Goal: Information Seeking & Learning: Learn about a topic

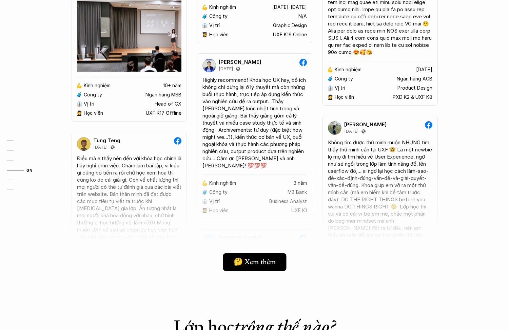
scroll to position [1464, 0]
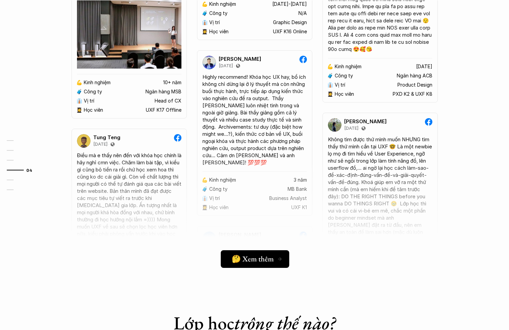
click at [261, 256] on h5 "🤔 Xem thêm" at bounding box center [252, 258] width 42 height 9
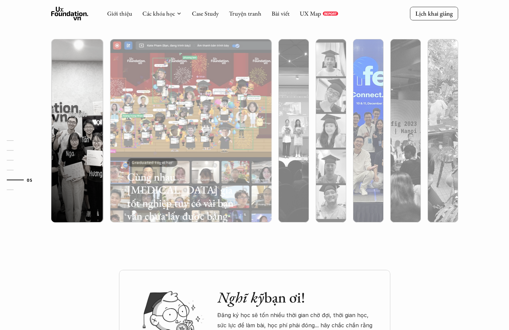
scroll to position [1782, 0]
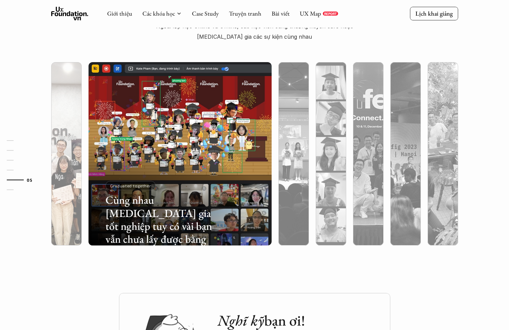
click at [68, 175] on div at bounding box center [66, 190] width 31 height 111
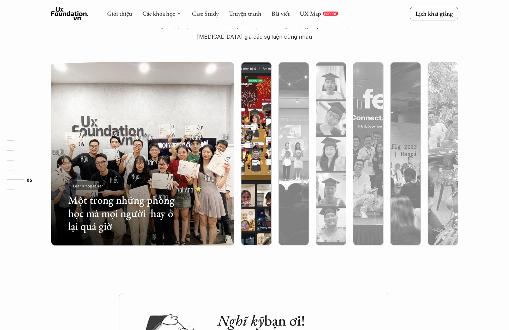
click at [253, 168] on div at bounding box center [256, 190] width 31 height 111
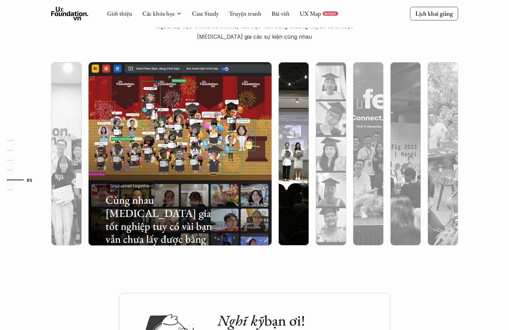
click at [280, 172] on div at bounding box center [294, 190] width 31 height 111
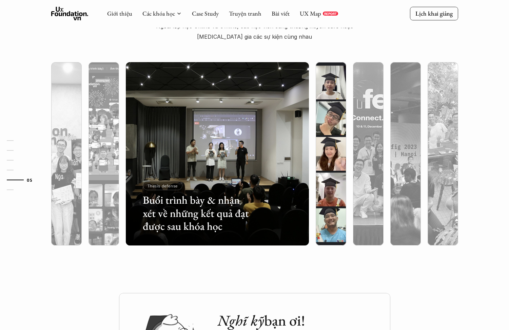
click at [328, 189] on div at bounding box center [331, 190] width 31 height 111
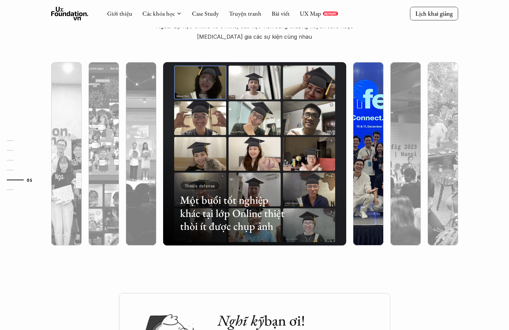
click at [374, 190] on div at bounding box center [424, 205] width 109 height 49
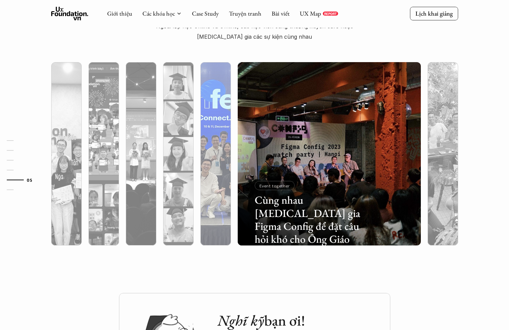
click at [215, 196] on div at bounding box center [216, 190] width 31 height 111
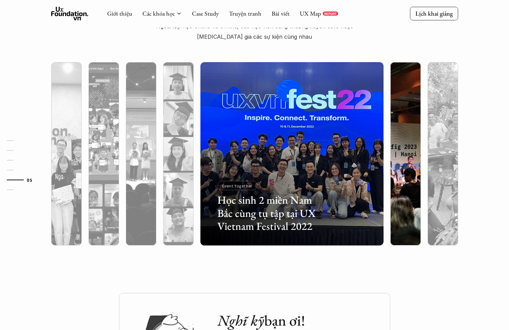
click at [399, 197] on div at bounding box center [406, 190] width 31 height 111
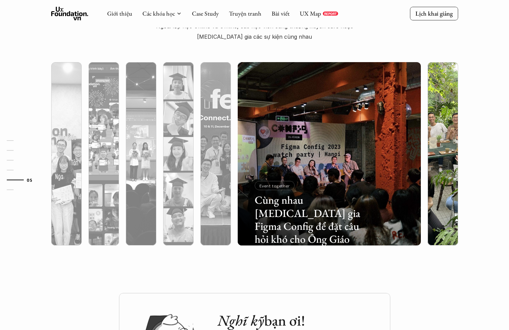
click at [429, 205] on div at bounding box center [443, 190] width 31 height 111
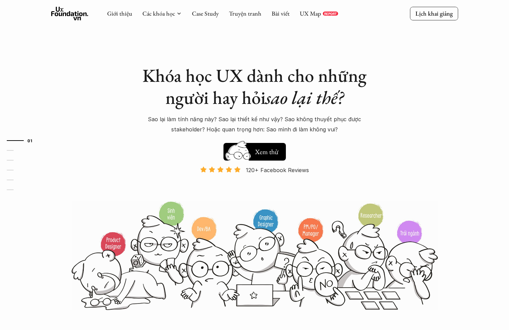
scroll to position [0, 0]
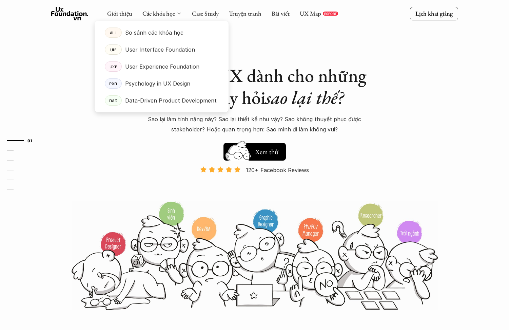
click at [175, 14] on div "Các khóa học" at bounding box center [162, 13] width 39 height 7
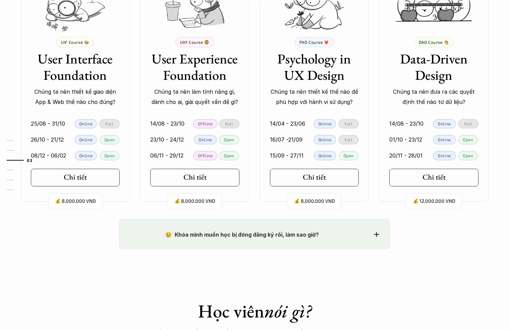
scroll to position [670, 0]
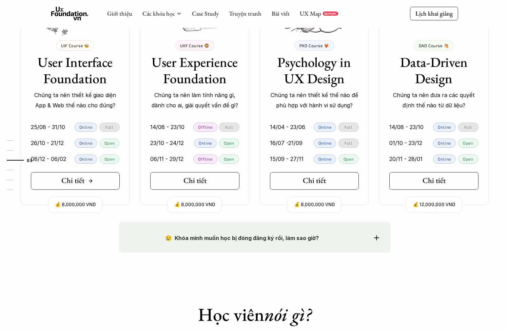
click at [97, 177] on link "Chi tiết" at bounding box center [75, 181] width 89 height 18
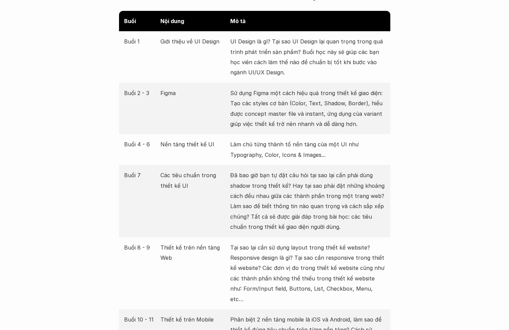
scroll to position [937, 0]
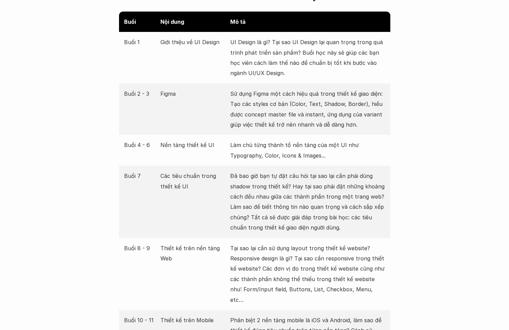
drag, startPoint x: 282, startPoint y: 75, endPoint x: 286, endPoint y: 92, distance: 17.3
click at [286, 92] on p "Sử dụng Figma một cách hiệu quả trong thiết kế giao diện: Tạo các styles cơ bản…" at bounding box center [307, 109] width 155 height 41
drag, startPoint x: 267, startPoint y: 91, endPoint x: 272, endPoint y: 103, distance: 12.9
click at [272, 103] on p "Sử dụng Figma một cách hiệu quả trong thiết kế giao diện: Tạo các styles cơ bản…" at bounding box center [307, 109] width 155 height 41
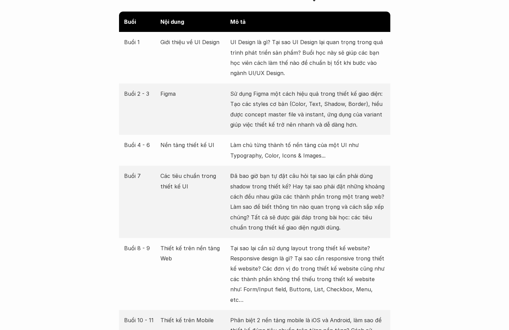
click at [272, 103] on p "Sử dụng Figma một cách hiệu quả trong thiết kế giao diện: Tạo các styles cơ bản…" at bounding box center [307, 109] width 155 height 41
drag, startPoint x: 267, startPoint y: 89, endPoint x: 269, endPoint y: 100, distance: 10.8
click at [269, 100] on p "Sử dụng Figma một cách hiệu quả trong thiết kế giao diện: Tạo các styles cơ bản…" at bounding box center [307, 109] width 155 height 41
drag, startPoint x: 269, startPoint y: 100, endPoint x: 279, endPoint y: 105, distance: 10.9
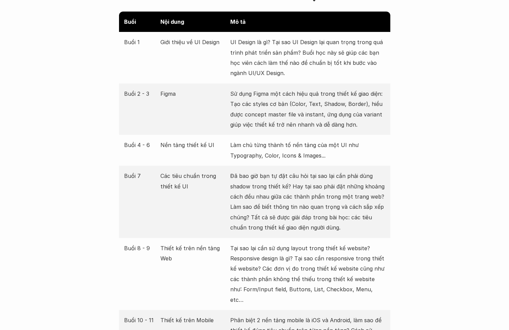
click at [279, 107] on p "Sử dụng Figma một cách hiệu quả trong thiết kế giao diện: Tạo các styles cơ bản…" at bounding box center [307, 109] width 155 height 41
click at [279, 105] on p "Sử dụng Figma một cách hiệu quả trong thiết kế giao diện: Tạo các styles cơ bản…" at bounding box center [307, 109] width 155 height 41
drag, startPoint x: 266, startPoint y: 95, endPoint x: 267, endPoint y: 107, distance: 12.0
click at [267, 107] on p "Sử dụng Figma một cách hiệu quả trong thiết kế giao diện: Tạo các styles cơ bản…" at bounding box center [307, 109] width 155 height 41
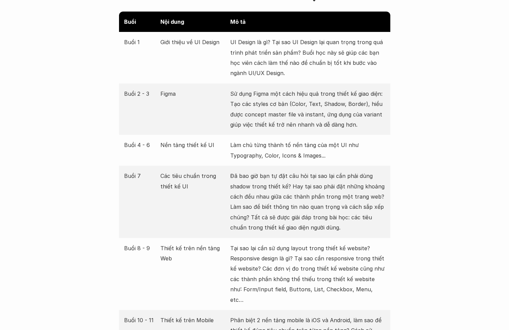
drag, startPoint x: 260, startPoint y: 131, endPoint x: 260, endPoint y: 136, distance: 5.8
click at [260, 140] on p "Làm chủ từng thành tố nền tảng của một UI như Typography, Color, Icons & Images…" at bounding box center [307, 150] width 155 height 21
drag, startPoint x: 258, startPoint y: 158, endPoint x: 260, endPoint y: 175, distance: 17.5
click at [260, 175] on p "Đã bao giờ bạn tự đặt câu hỏi tại sao lại cần phải dùng shadow trong thiết kế? …" at bounding box center [307, 202] width 155 height 62
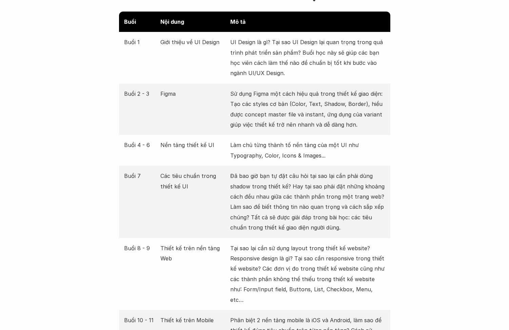
click at [260, 175] on p "Đã bao giờ bạn tự đặt câu hỏi tại sao lại cần phải dùng shadow trong thiết kế? …" at bounding box center [307, 202] width 155 height 62
drag, startPoint x: 257, startPoint y: 160, endPoint x: 255, endPoint y: 172, distance: 12.4
click at [255, 172] on p "Đã bao giờ bạn tự đặt câu hỏi tại sao lại cần phải dùng shadow trong thiết kế? …" at bounding box center [307, 202] width 155 height 62
drag, startPoint x: 255, startPoint y: 163, endPoint x: 255, endPoint y: 171, distance: 8.1
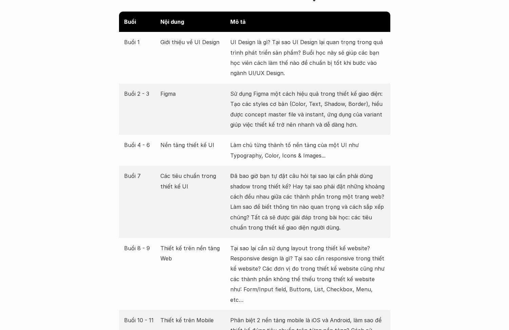
click at [255, 171] on p "Đã bao giờ bạn tự đặt câu hỏi tại sao lại cần phải dùng shadow trong thiết kế? …" at bounding box center [307, 202] width 155 height 62
drag, startPoint x: 254, startPoint y: 171, endPoint x: 255, endPoint y: 183, distance: 11.6
click at [255, 183] on p "Đã bao giờ bạn tự đặt câu hỏi tại sao lại cần phải dùng shadow trong thiết kế? …" at bounding box center [307, 202] width 155 height 62
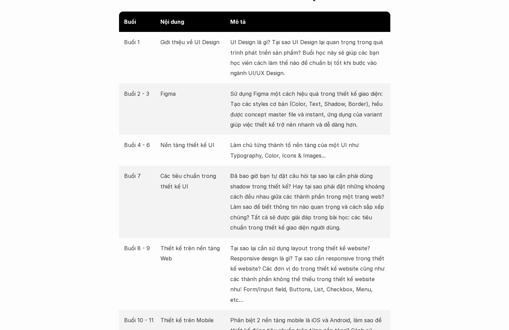
drag, startPoint x: 254, startPoint y: 190, endPoint x: 255, endPoint y: 198, distance: 7.8
click at [255, 198] on p "Đã bao giờ bạn tự đặt câu hỏi tại sao lại cần phải dùng shadow trong thiết kế? …" at bounding box center [307, 202] width 155 height 62
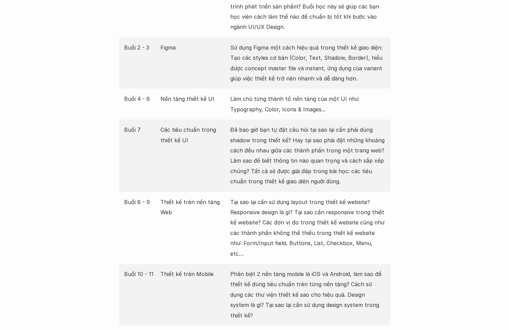
scroll to position [987, 0]
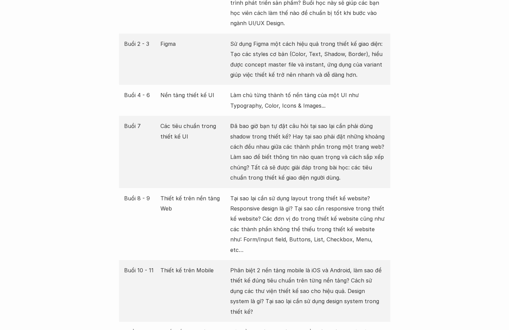
drag, startPoint x: 251, startPoint y: 182, endPoint x: 252, endPoint y: 189, distance: 7.5
click at [252, 193] on p "Tại sao lại cần sử dụng layout trong thiết kế website? Responsive design là gì?…" at bounding box center [307, 224] width 155 height 62
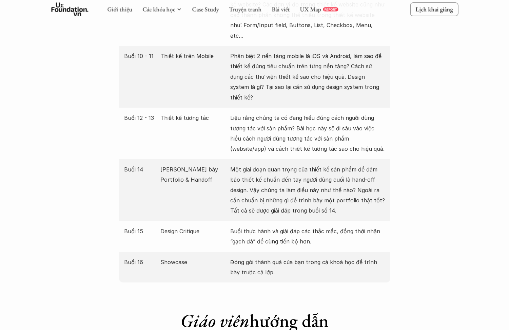
scroll to position [1193, 0]
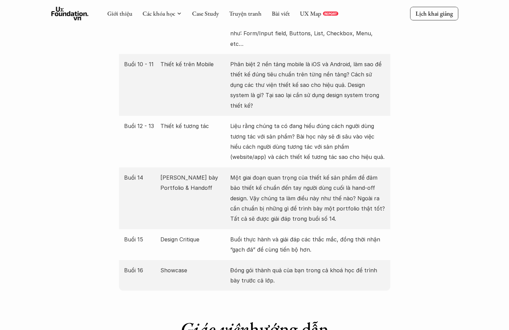
drag, startPoint x: 263, startPoint y: 137, endPoint x: 266, endPoint y: 172, distance: 34.4
click at [266, 172] on p "Một giai đoạn quan trọng của thiết kế sản phẩm để đảm bảo thiết kế chuẩn đến ta…" at bounding box center [307, 198] width 155 height 52
drag, startPoint x: 266, startPoint y: 196, endPoint x: 266, endPoint y: 207, distance: 11.5
click at [266, 234] on p "Buổi thực hành và giải đáp các thắc mắc, đồng thời nhận “gạch đá” để cùng tiến …" at bounding box center [307, 244] width 155 height 21
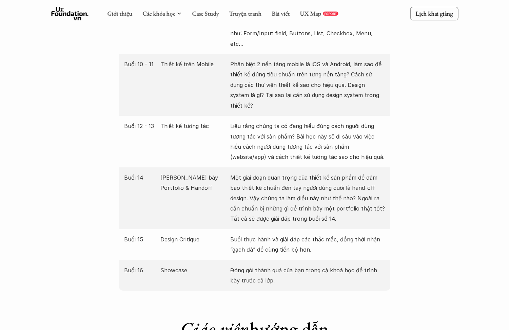
click at [266, 234] on p "Buổi thực hành và giải đáp các thắc mắc, đồng thời nhận “gạch đá” để cùng tiến …" at bounding box center [307, 244] width 155 height 21
drag, startPoint x: 262, startPoint y: 230, endPoint x: 262, endPoint y: 241, distance: 11.2
click at [262, 265] on p "Đóng gói thành quả của bạn trong cả khoá học để trình bày trước cả lớp." at bounding box center [307, 275] width 155 height 21
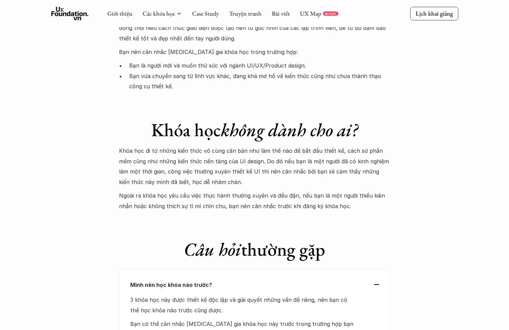
scroll to position [1914, 0]
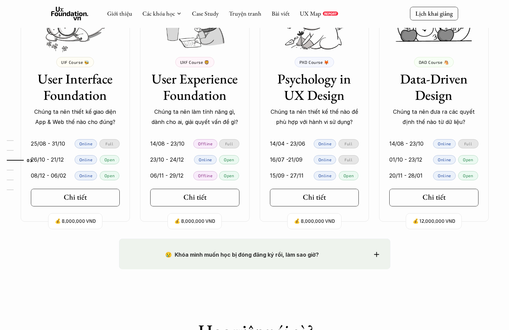
scroll to position [653, 0]
click at [299, 258] on div "😢 Khóa mình muốn học bị đóng đăng ký rồi, làm sao giờ? Chào bạn, Bọn mình rất t…" at bounding box center [255, 254] width 272 height 31
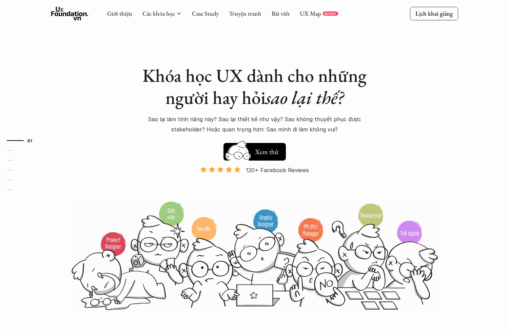
scroll to position [0, 0]
click at [207, 14] on link "Case Study" at bounding box center [205, 14] width 27 height 8
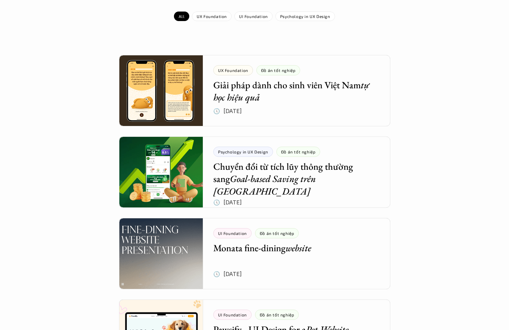
scroll to position [110, 0]
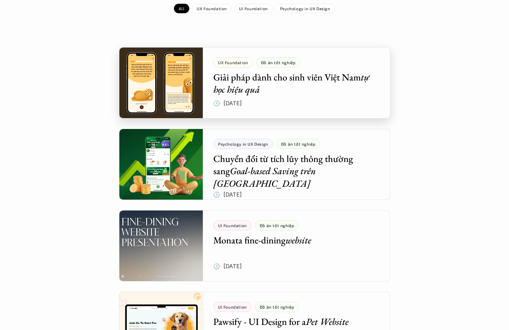
click at [176, 73] on div at bounding box center [255, 82] width 272 height 71
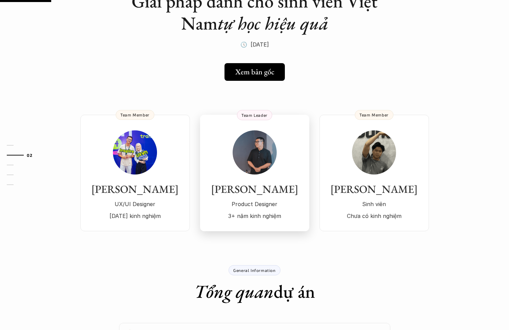
scroll to position [77, 0]
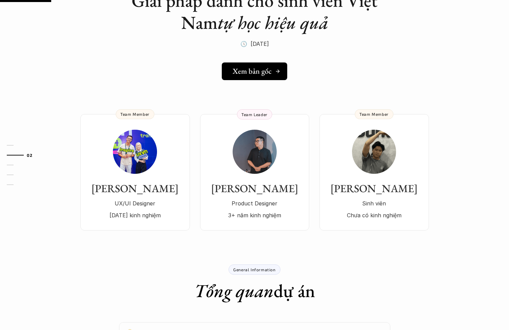
click at [254, 77] on link "Xem bản gốc" at bounding box center [255, 71] width 66 height 18
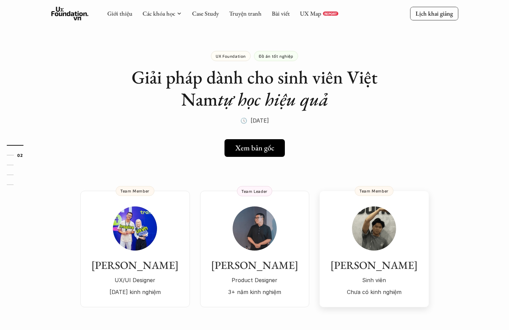
scroll to position [0, 0]
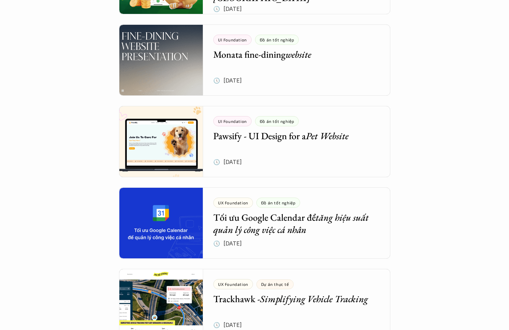
scroll to position [298, 0]
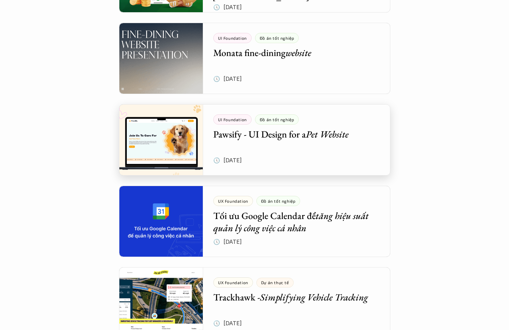
click at [154, 146] on div at bounding box center [255, 139] width 272 height 71
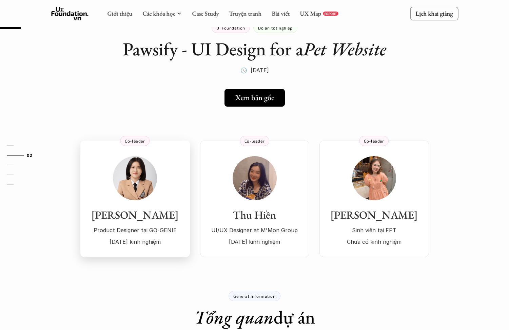
scroll to position [26, 0]
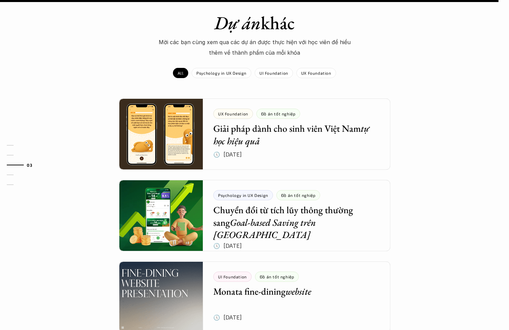
scroll to position [694, 0]
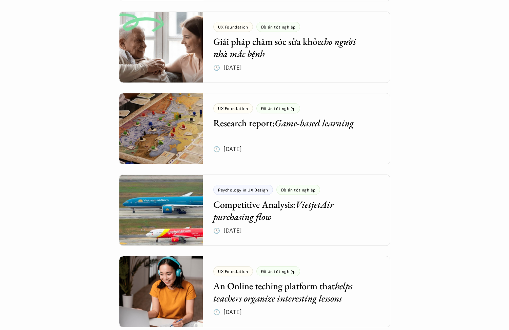
scroll to position [2338, 0]
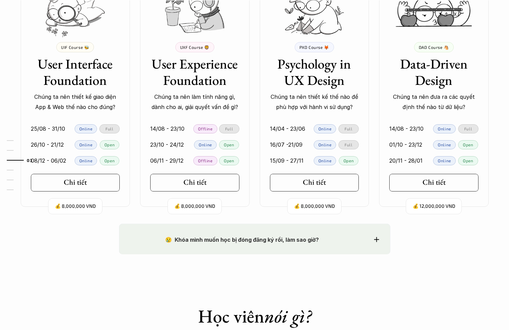
scroll to position [668, 0]
click at [87, 182] on div "Chi tiết" at bounding box center [77, 182] width 32 height 9
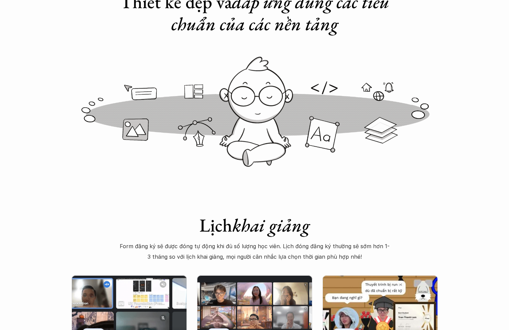
scroll to position [75, 0]
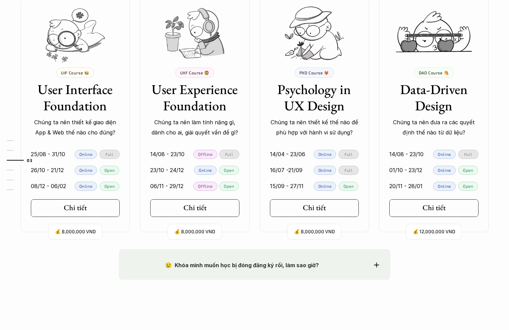
scroll to position [645, 0]
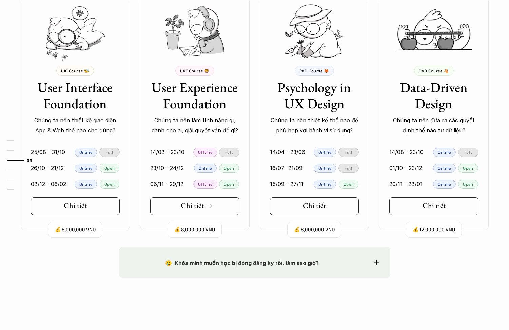
click at [208, 206] on icon at bounding box center [209, 205] width 5 height 5
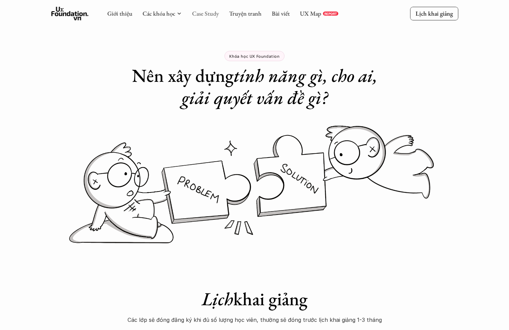
click at [206, 15] on link "Case Study" at bounding box center [205, 14] width 27 height 8
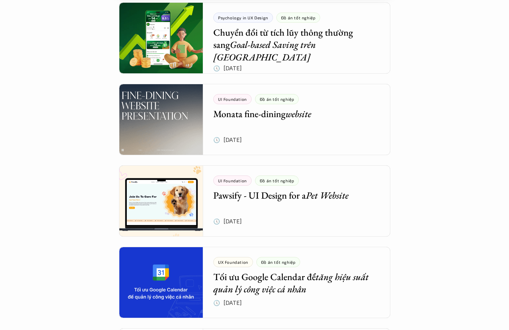
scroll to position [248, 0]
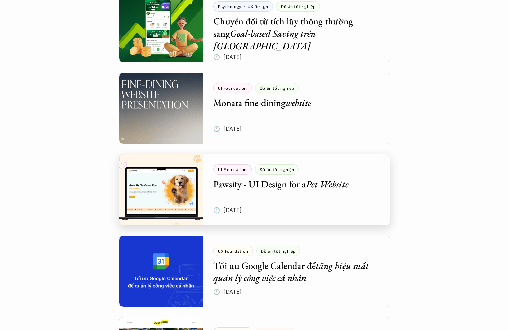
click at [272, 185] on div at bounding box center [255, 189] width 272 height 71
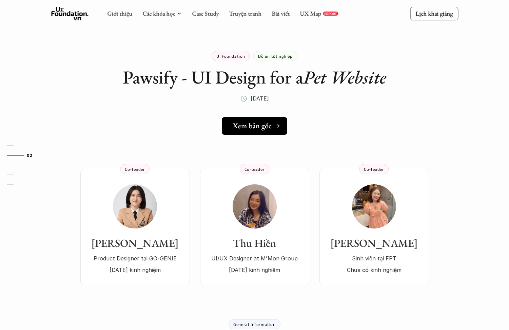
click at [261, 122] on h5 "Xem bản gốc" at bounding box center [252, 126] width 39 height 9
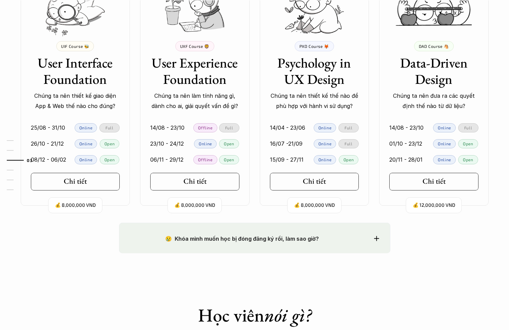
scroll to position [673, 0]
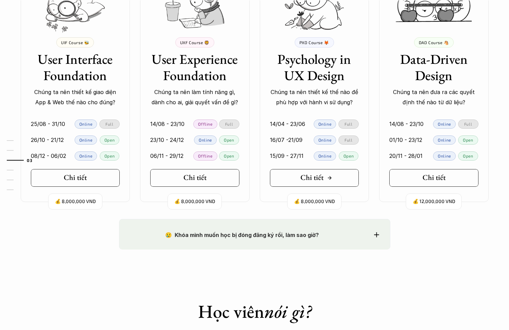
click at [325, 176] on div "Chi tiết" at bounding box center [317, 177] width 32 height 9
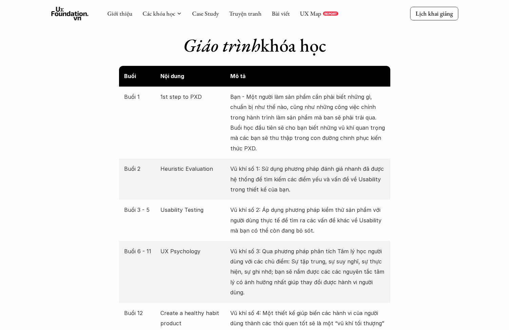
scroll to position [1217, 0]
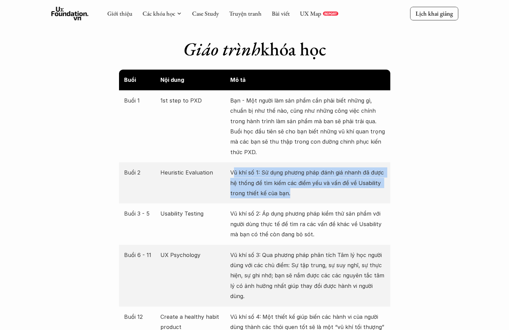
drag, startPoint x: 234, startPoint y: 166, endPoint x: 304, endPoint y: 186, distance: 72.7
click at [304, 186] on p "Vũ khí số 1: Sử dụng phương pháp đánh giá nhanh đã được hệ thống để tìm kiếm cá…" at bounding box center [307, 182] width 155 height 31
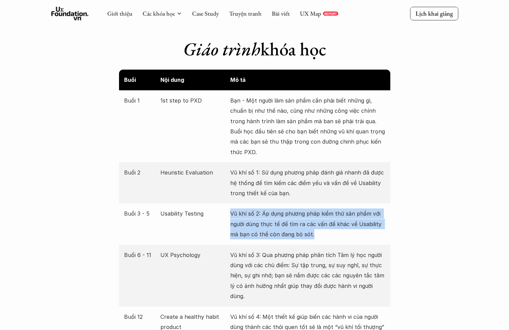
drag, startPoint x: 231, startPoint y: 206, endPoint x: 315, endPoint y: 225, distance: 85.9
click at [315, 225] on p "Vũ khí số 2: Áp dụng phương pháp kiểm thử sản phẩm với người dùng thực tế để tì…" at bounding box center [307, 223] width 155 height 31
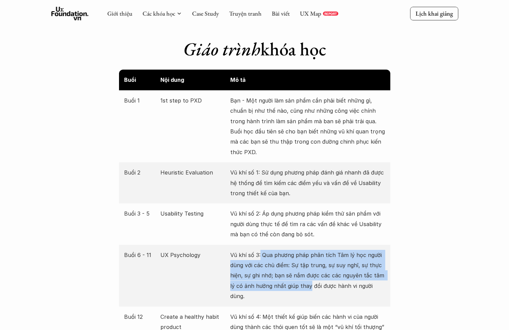
drag, startPoint x: 261, startPoint y: 248, endPoint x: 308, endPoint y: 280, distance: 57.3
click at [308, 280] on p "Vũ khí số 3: Qua phương pháp phân tích Tâm lý học người dùng với các chủ điểm: …" at bounding box center [307, 276] width 155 height 52
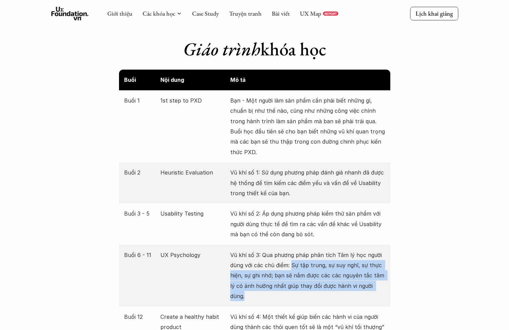
drag, startPoint x: 293, startPoint y: 258, endPoint x: 324, endPoint y: 282, distance: 39.4
click at [324, 282] on p "Vũ khí số 3: Qua phương pháp phân tích Tâm lý học người dùng với các chủ điểm: …" at bounding box center [307, 276] width 155 height 52
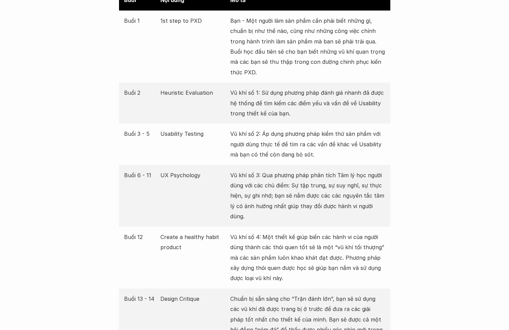
scroll to position [1306, 0]
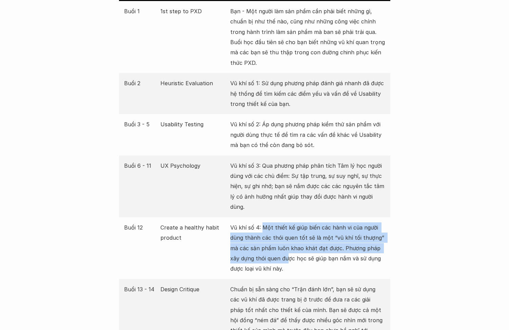
drag, startPoint x: 263, startPoint y: 208, endPoint x: 287, endPoint y: 242, distance: 41.4
click at [287, 242] on p "Vũ khí số 4: Một thiết kế giúp biến các hành vi của người dùng thành các thói q…" at bounding box center [307, 248] width 155 height 52
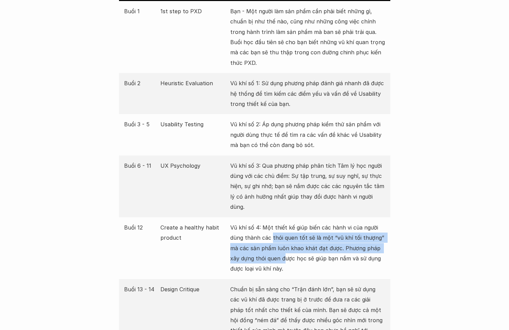
drag, startPoint x: 272, startPoint y: 216, endPoint x: 285, endPoint y: 235, distance: 23.4
click at [285, 235] on p "Vũ khí số 4: Một thiết kế giúp biến các hành vi của người dùng thành các thói q…" at bounding box center [307, 248] width 155 height 52
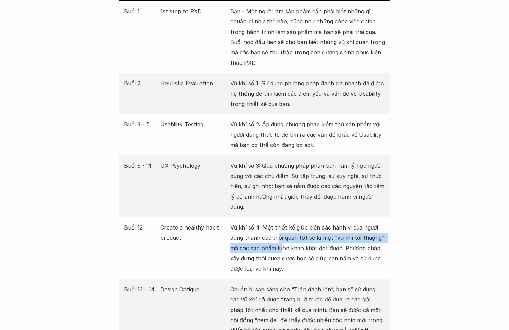
drag, startPoint x: 276, startPoint y: 219, endPoint x: 282, endPoint y: 227, distance: 10.9
click at [282, 227] on p "Vũ khí số 4: Một thiết kế giúp biến các hành vi của người dùng thành các thói q…" at bounding box center [307, 248] width 155 height 52
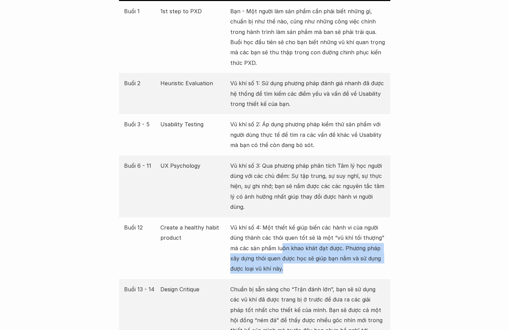
drag, startPoint x: 282, startPoint y: 227, endPoint x: 289, endPoint y: 247, distance: 21.4
click at [289, 247] on p "Vũ khí số 4: Một thiết kế giúp biến các hành vi của người dùng thành các thói q…" at bounding box center [307, 248] width 155 height 52
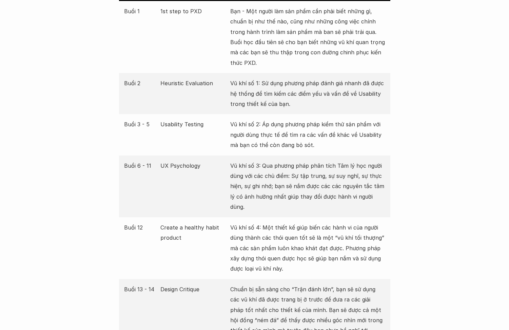
click at [288, 225] on p "Vũ khí số 4: Một thiết kế giúp biến các hành vi của người dùng thành các thói q…" at bounding box center [307, 248] width 155 height 52
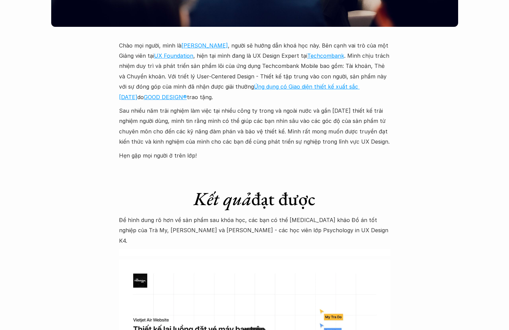
scroll to position [1896, 0]
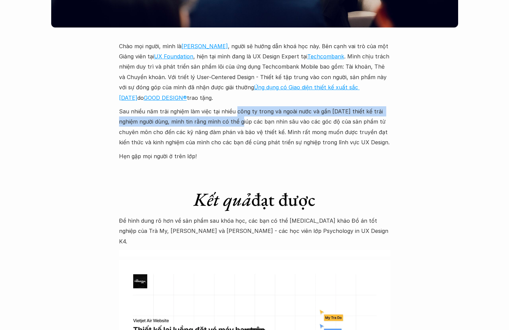
drag, startPoint x: 235, startPoint y: 92, endPoint x: 241, endPoint y: 104, distance: 13.1
click at [241, 106] on p "Sau nhiều năm trải nghiệm làm việc tại nhiều công ty trong và ngoài nước và gần…" at bounding box center [255, 126] width 272 height 41
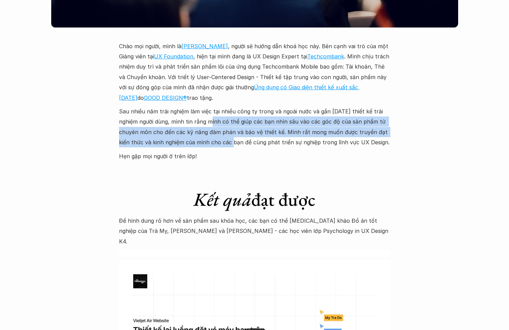
drag, startPoint x: 212, startPoint y: 104, endPoint x: 219, endPoint y: 116, distance: 13.7
click at [219, 116] on p "Sau nhiều năm trải nghiệm làm việc tại nhiều công ty trong và ngoài nước và gần…" at bounding box center [255, 126] width 272 height 41
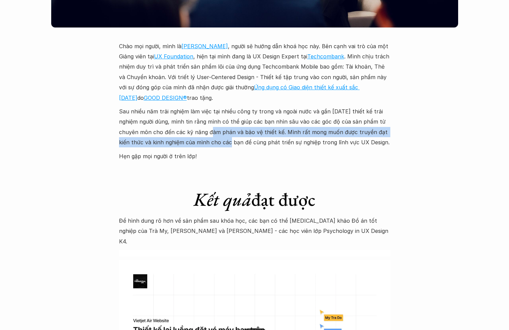
drag, startPoint x: 210, startPoint y: 111, endPoint x: 217, endPoint y: 123, distance: 13.8
click at [217, 123] on p "Sau nhiều năm trải nghiệm làm việc tại nhiều công ty trong và ngoài nước và gần…" at bounding box center [255, 126] width 272 height 41
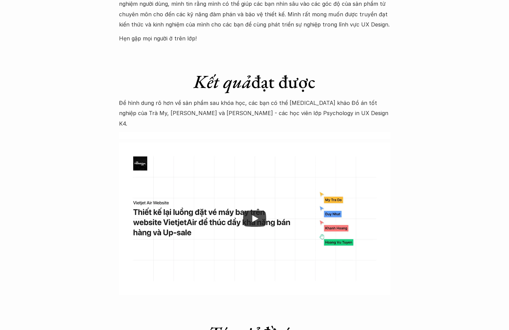
scroll to position [2015, 0]
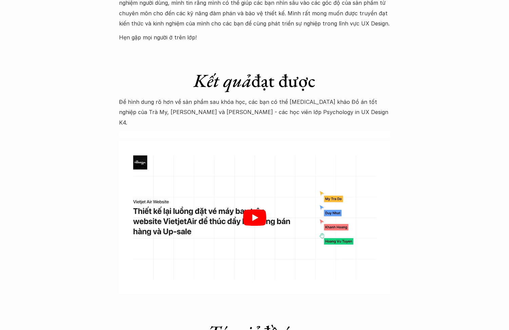
click at [255, 214] on icon "Play" at bounding box center [256, 217] width 6 height 7
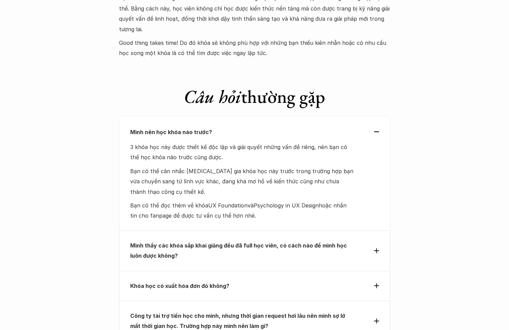
scroll to position [2827, 0]
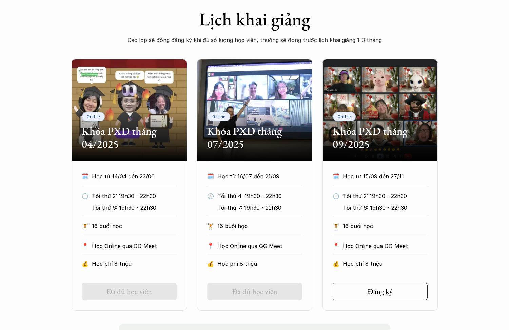
scroll to position [286, 0]
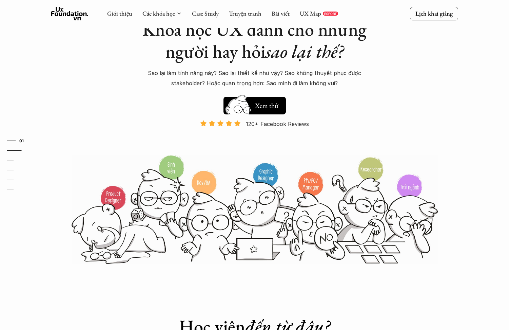
scroll to position [37, 0]
